Goal: Task Accomplishment & Management: Use online tool/utility

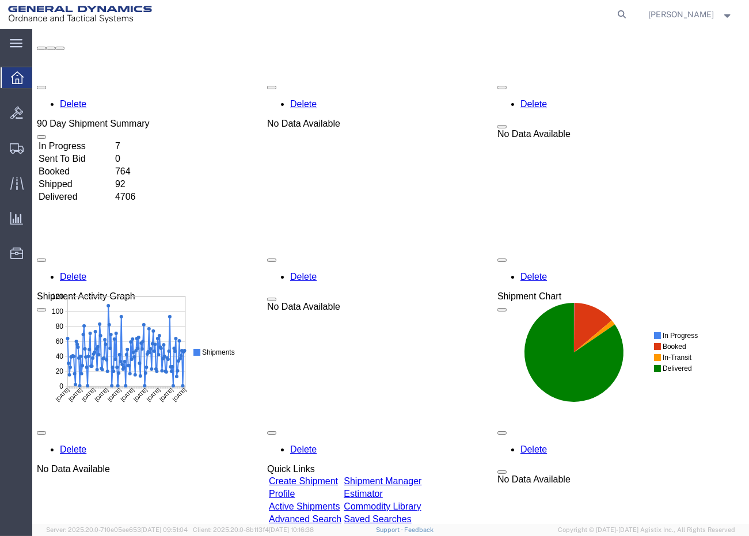
scroll to position [64, 0]
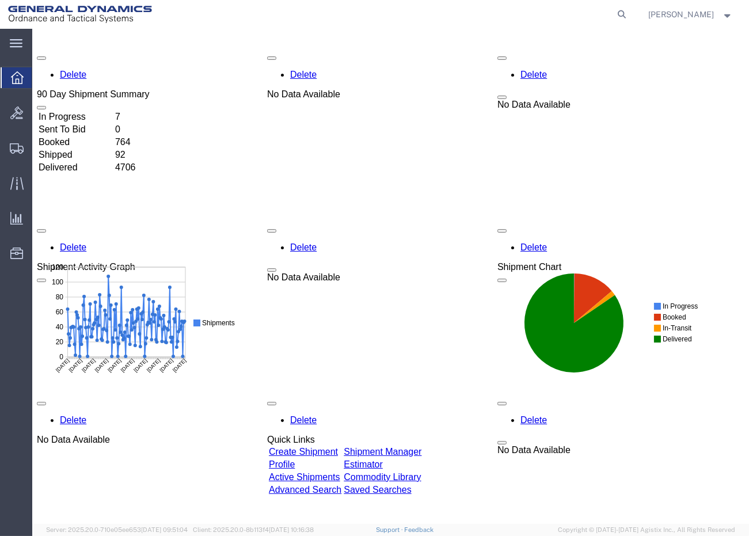
click at [422, 447] on link "Shipment Manager" at bounding box center [383, 452] width 78 height 10
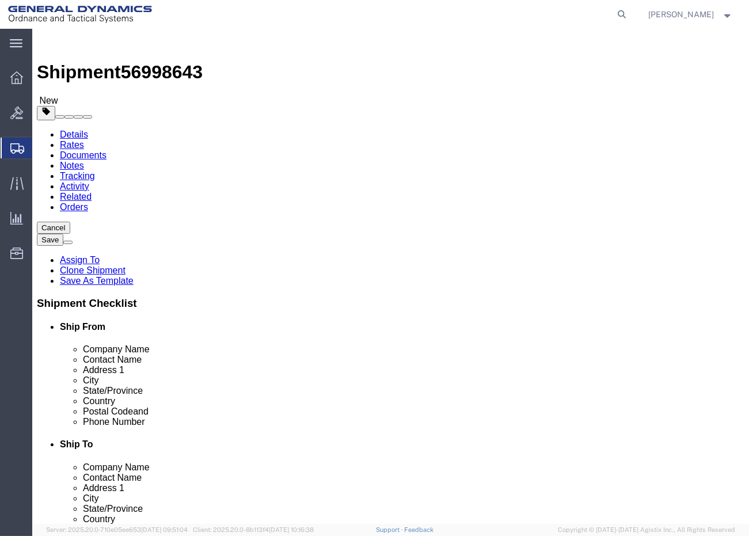
select select
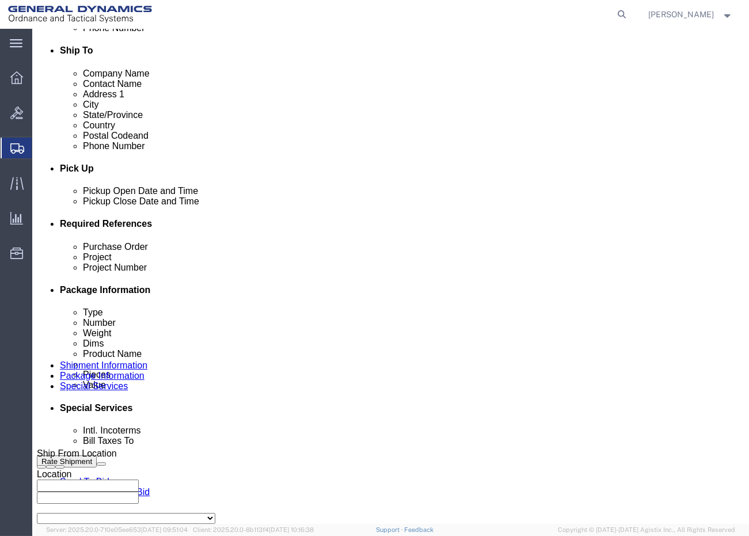
scroll to position [511, 0]
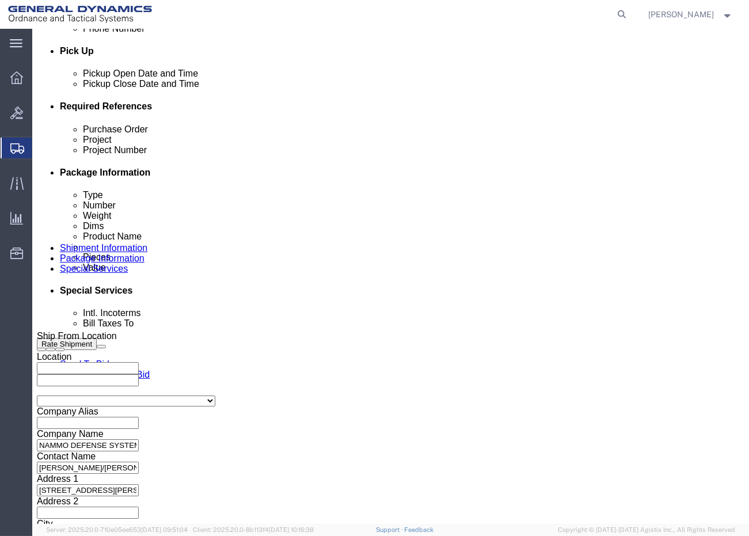
drag, startPoint x: 154, startPoint y: 286, endPoint x: 69, endPoint y: 286, distance: 85.2
click div "Purchase Order 107327"
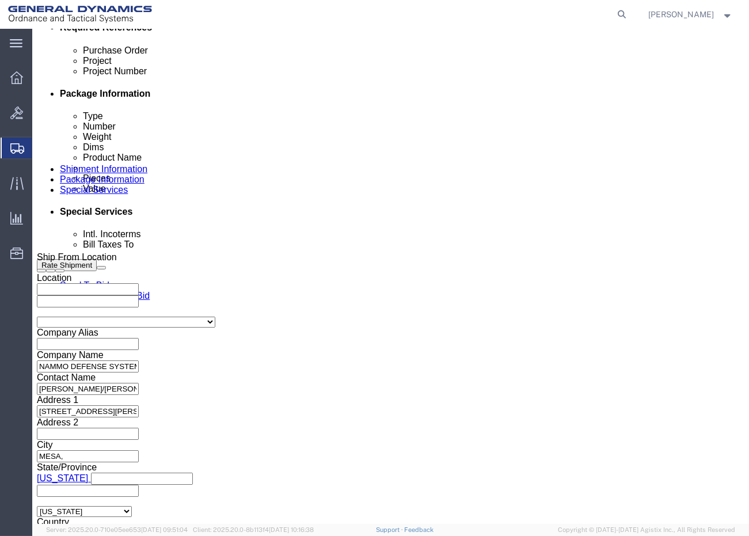
scroll to position [206, 0]
